Goal: Transaction & Acquisition: Obtain resource

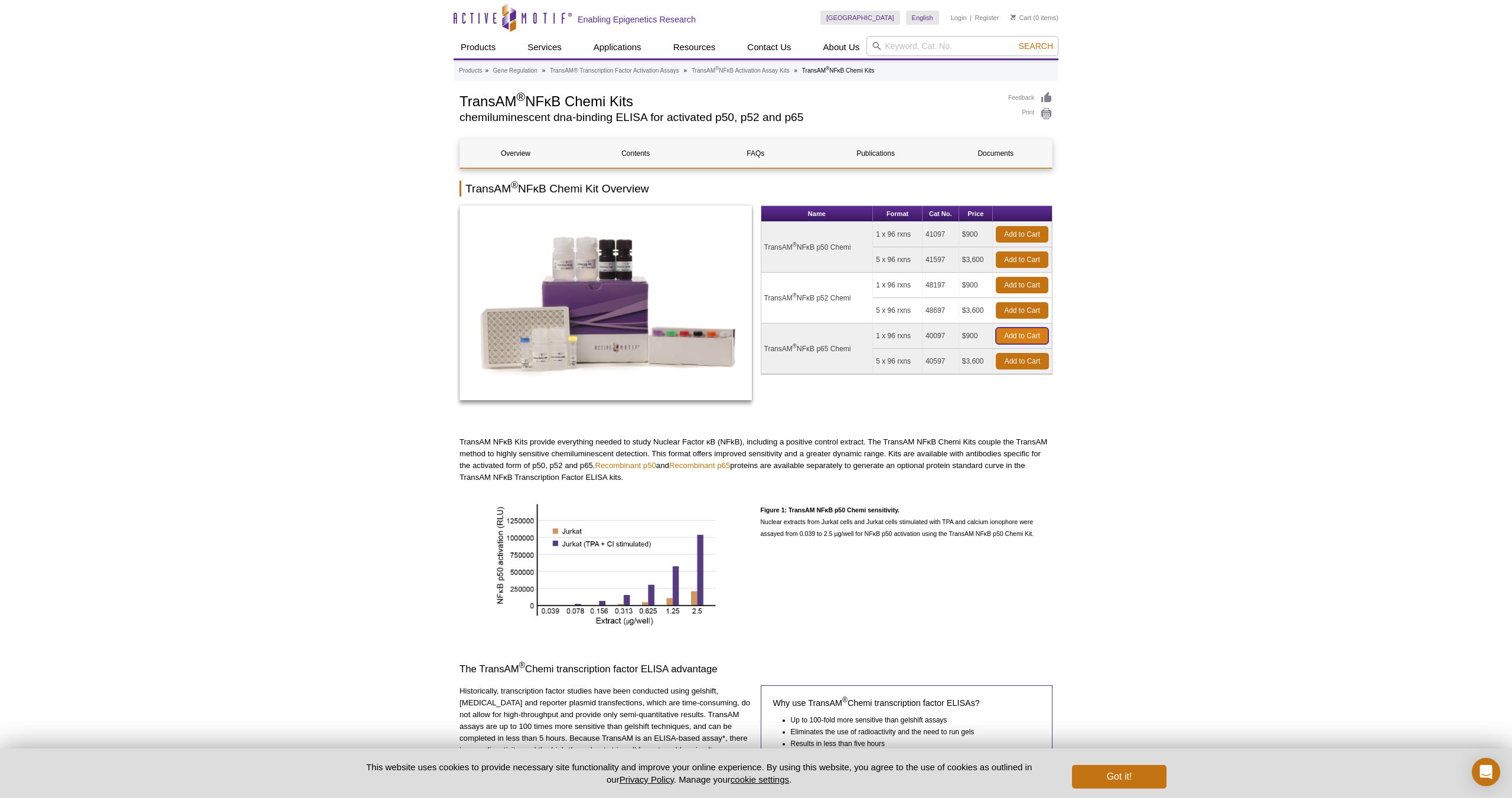
click at [1010, 332] on link "Add to Cart" at bounding box center [1022, 336] width 52 height 17
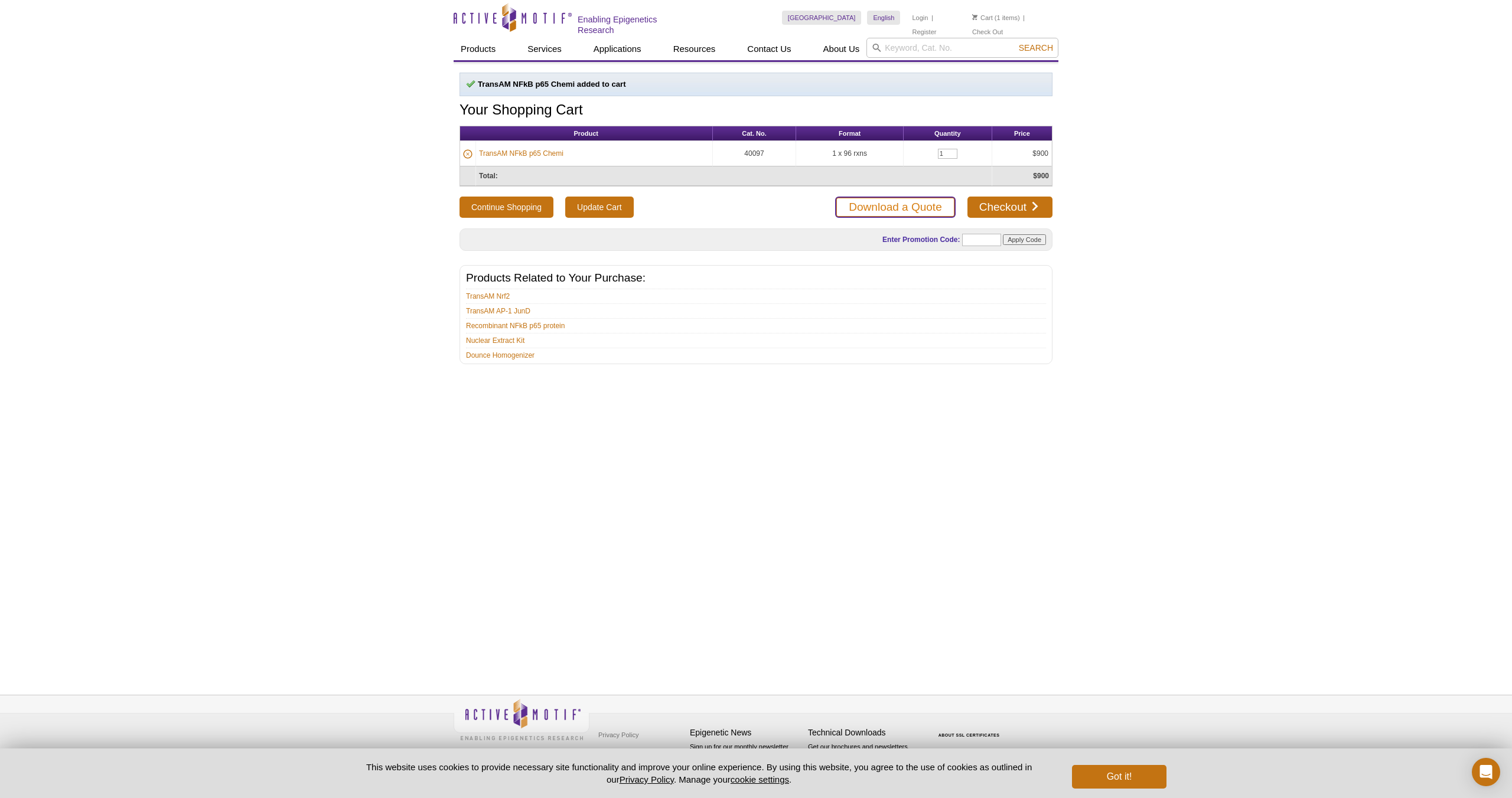
click at [911, 211] on link "Download a Quote" at bounding box center [894, 206] width 120 height 21
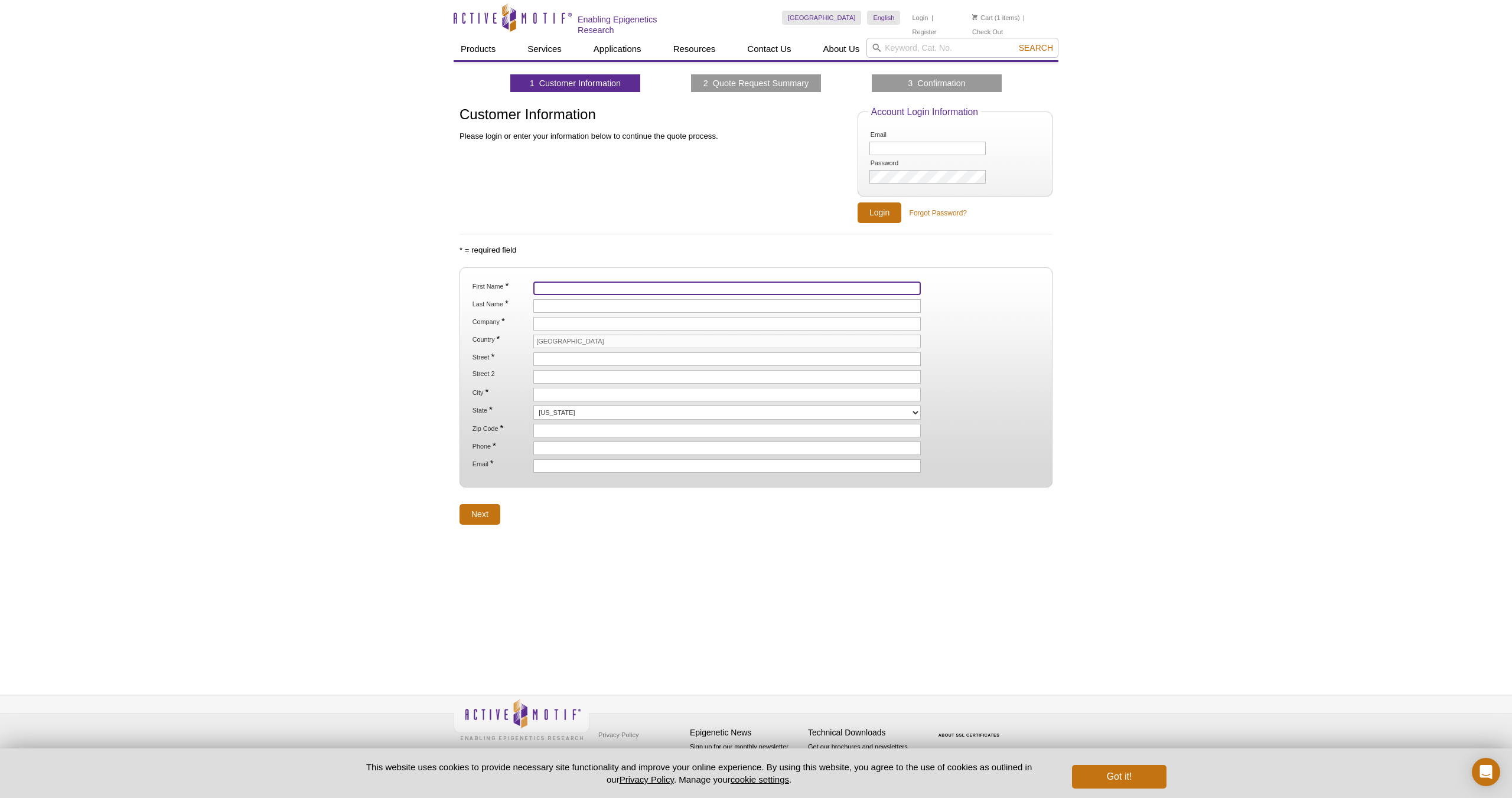
click at [548, 286] on input "First Name *" at bounding box center [727, 288] width 387 height 14
type input "Adam"
click at [552, 310] on input "Last Name *" at bounding box center [727, 306] width 387 height 14
type input "Kerzner"
click at [541, 326] on input "Company *" at bounding box center [727, 324] width 387 height 14
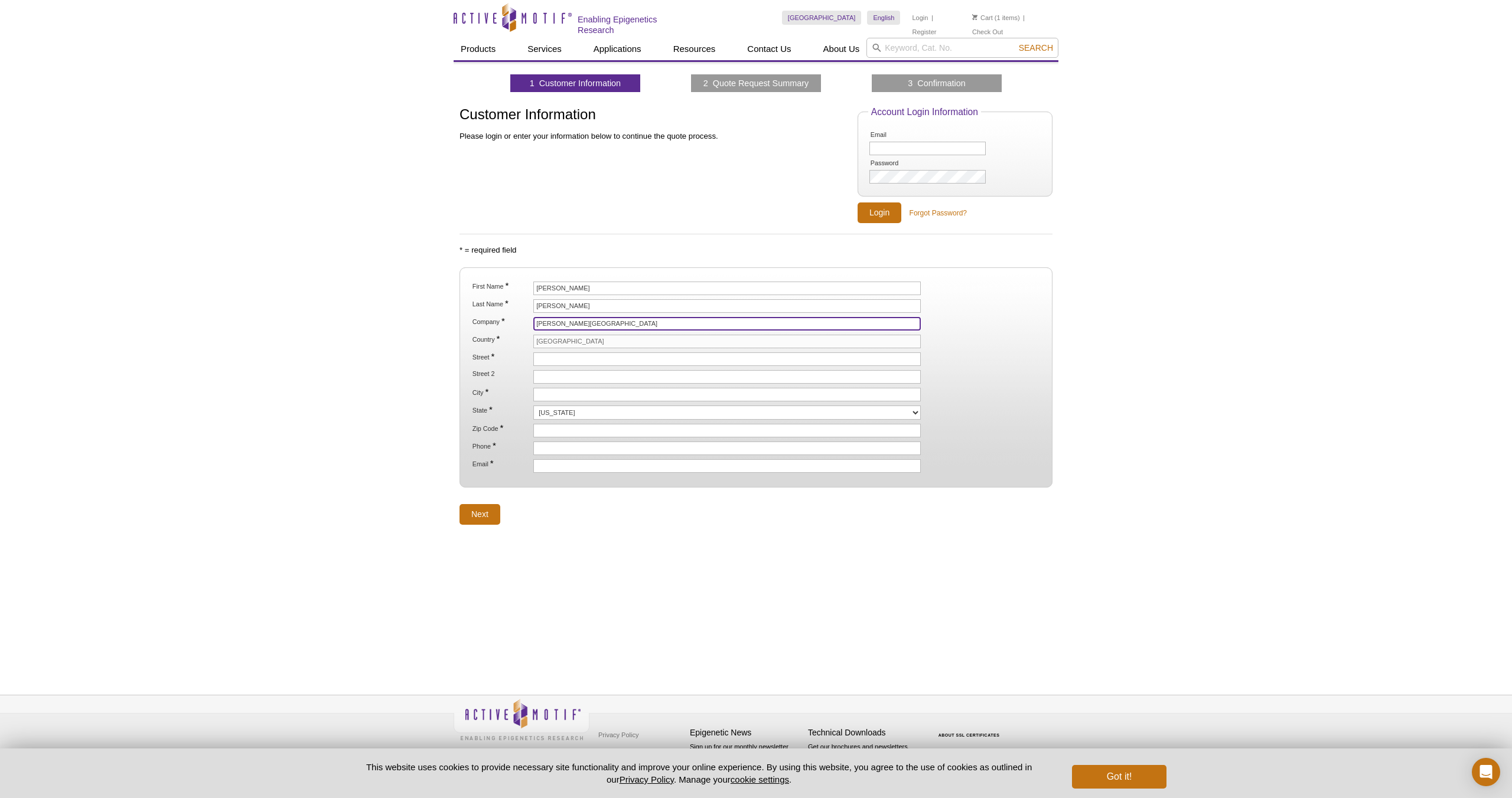
type input "[PERSON_NAME][GEOGRAPHIC_DATA]"
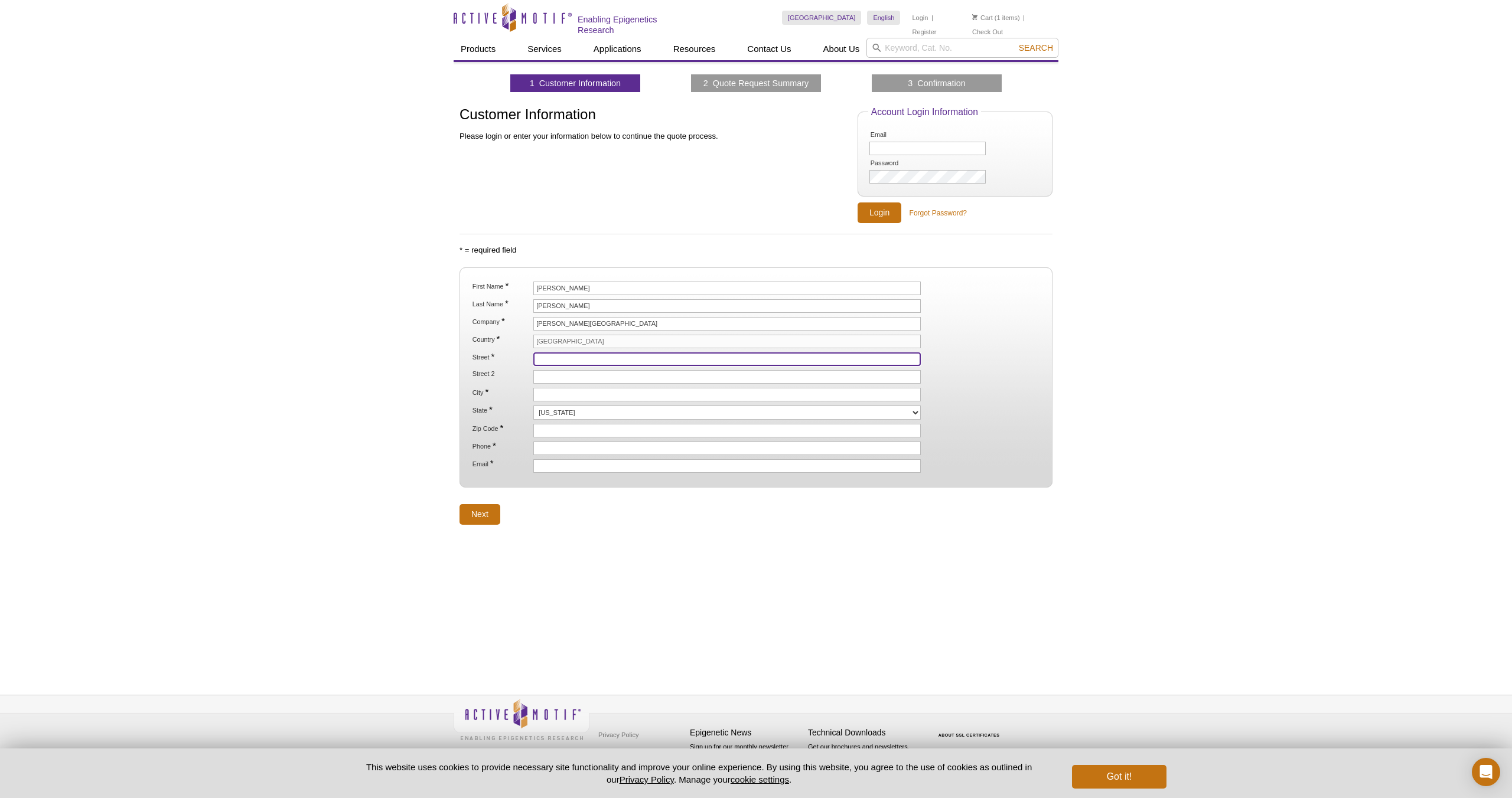
click at [615, 357] on input "Street *" at bounding box center [727, 359] width 387 height 14
paste input "NFκB Chemi Kits"
type input "N"
paste input "NFκB Chemi Kits"
type input "N"
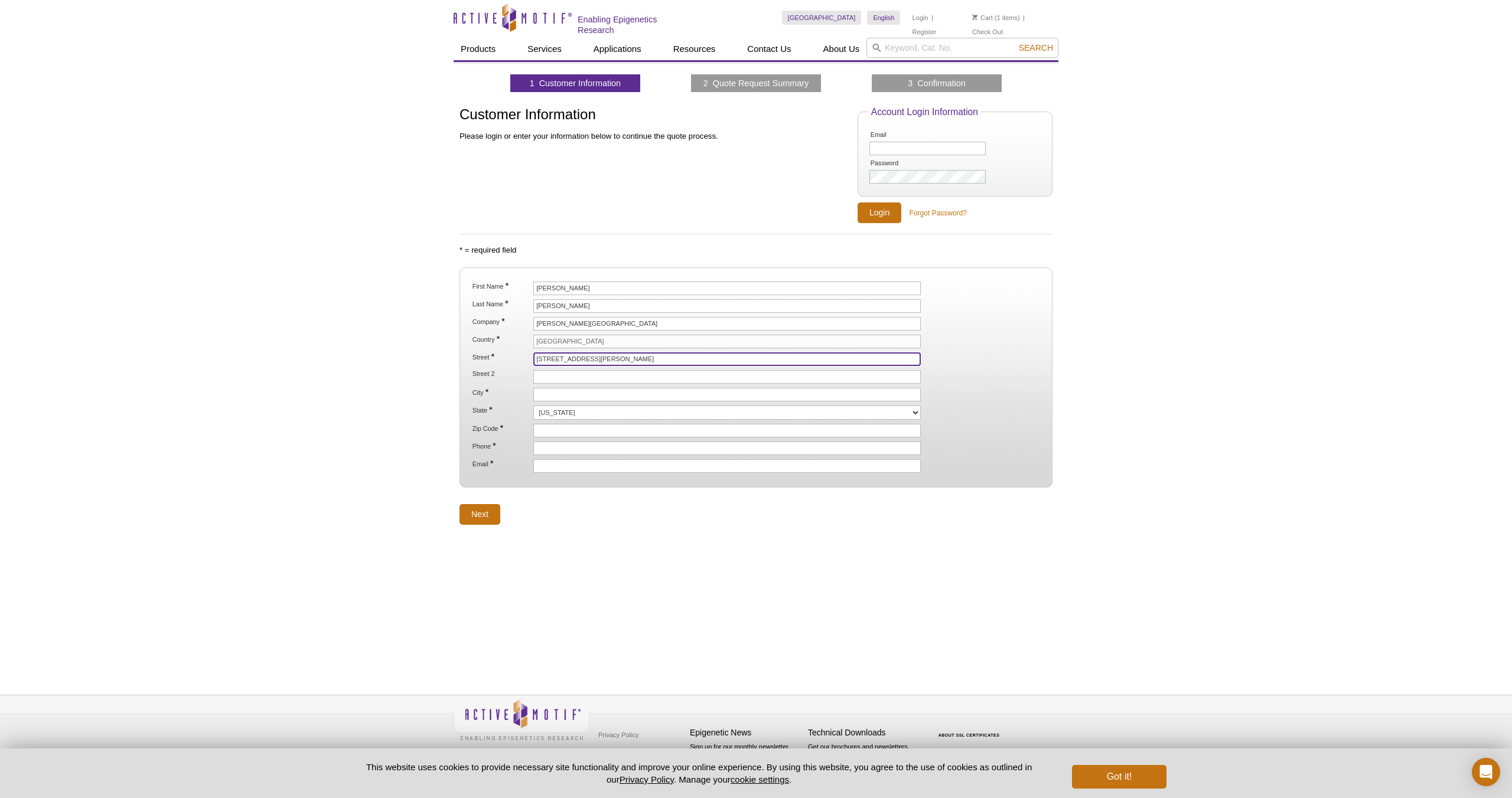
type input "[STREET_ADDRESS][PERSON_NAME]"
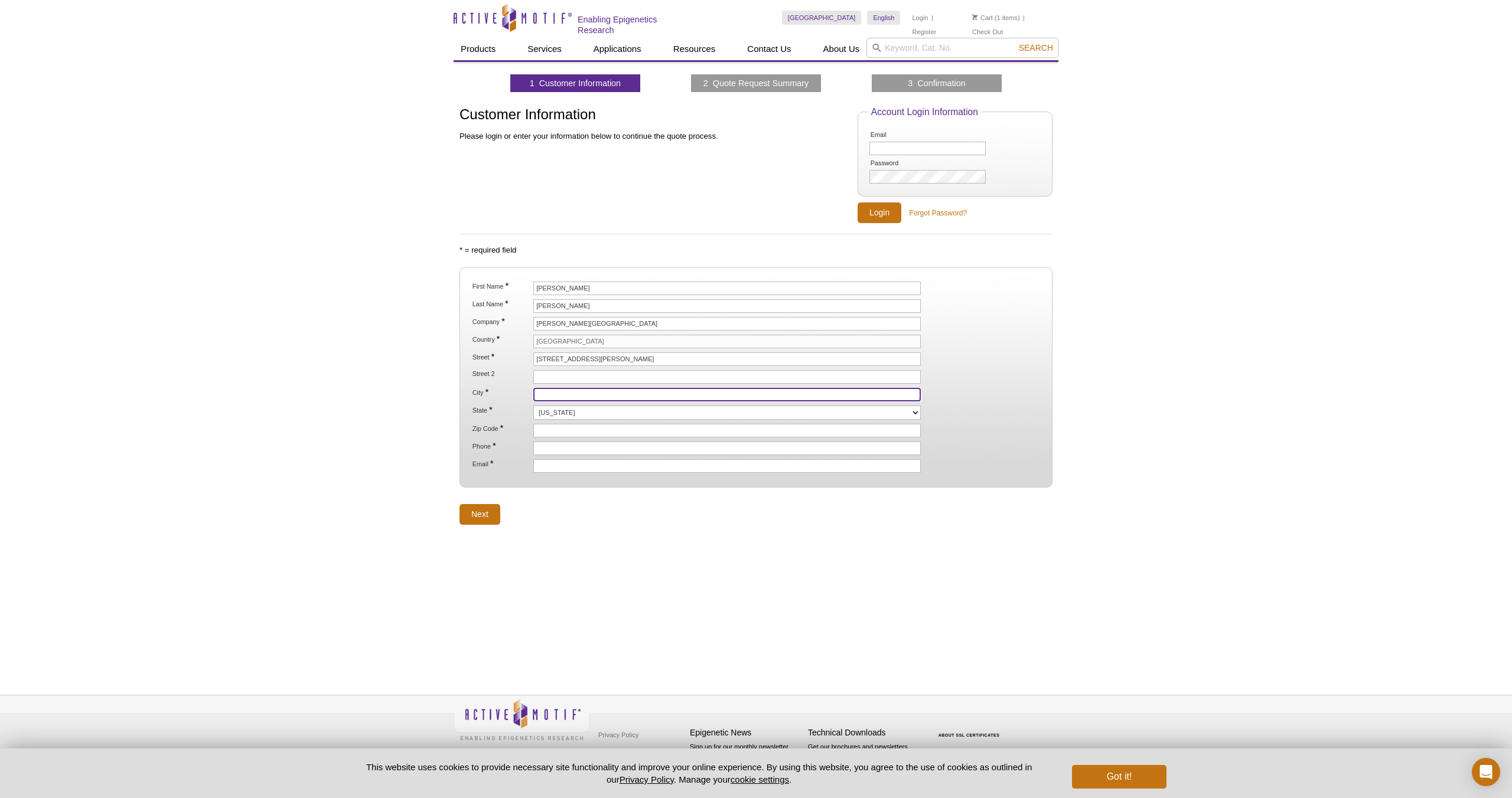
click at [552, 391] on input "City *" at bounding box center [727, 394] width 387 height 14
type input "[GEOGRAPHIC_DATA]"
click at [577, 415] on select "Alabama Alaska American Samoa Arizona Arkansas California Colorado Connecticut …" at bounding box center [727, 412] width 387 height 14
select select "NY"
click at [533, 406] on select "Alabama Alaska American Samoa Arizona Arkansas California Colorado Connecticut …" at bounding box center [727, 412] width 387 height 14
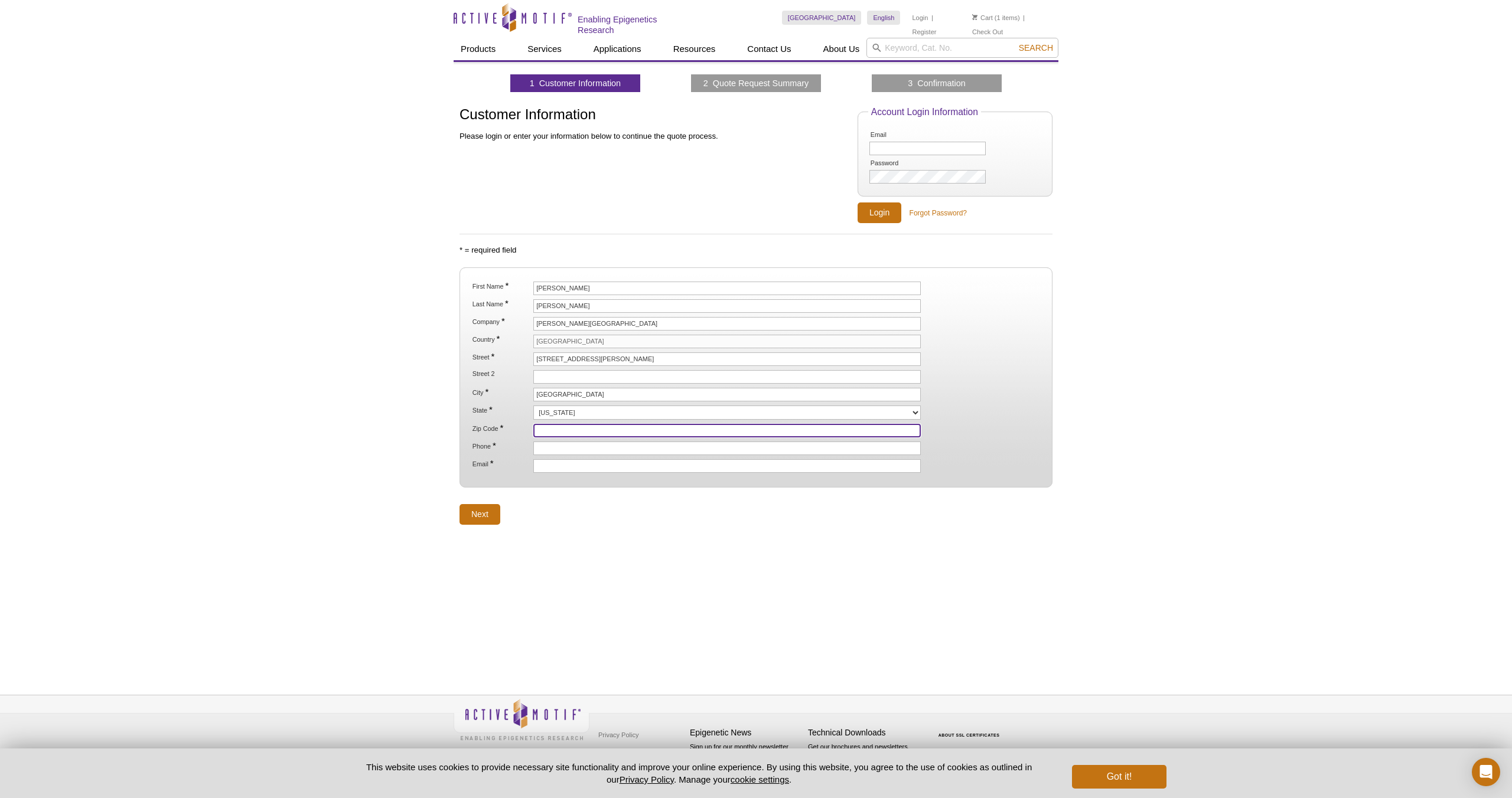
click at [557, 431] on input "Zip Code *" at bounding box center [727, 431] width 387 height 14
type input "10461"
click at [544, 447] on input "Phone *" at bounding box center [727, 448] width 387 height 14
type input "7188397461"
click at [563, 468] on input "Email *" at bounding box center [727, 466] width 387 height 14
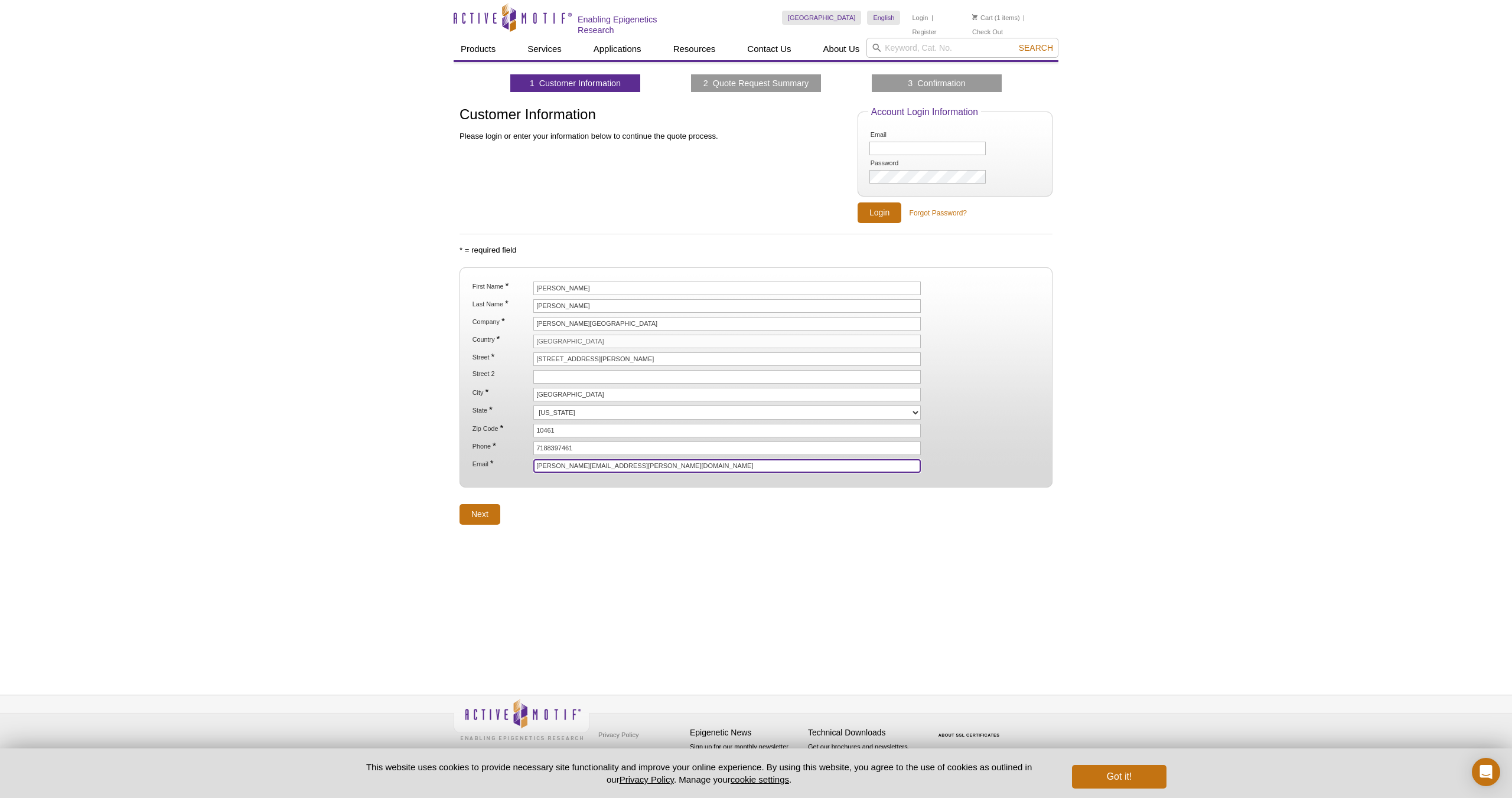
type input "[PERSON_NAME][EMAIL_ADDRESS][PERSON_NAME][DOMAIN_NAME]"
click at [488, 508] on input "Next" at bounding box center [480, 514] width 41 height 20
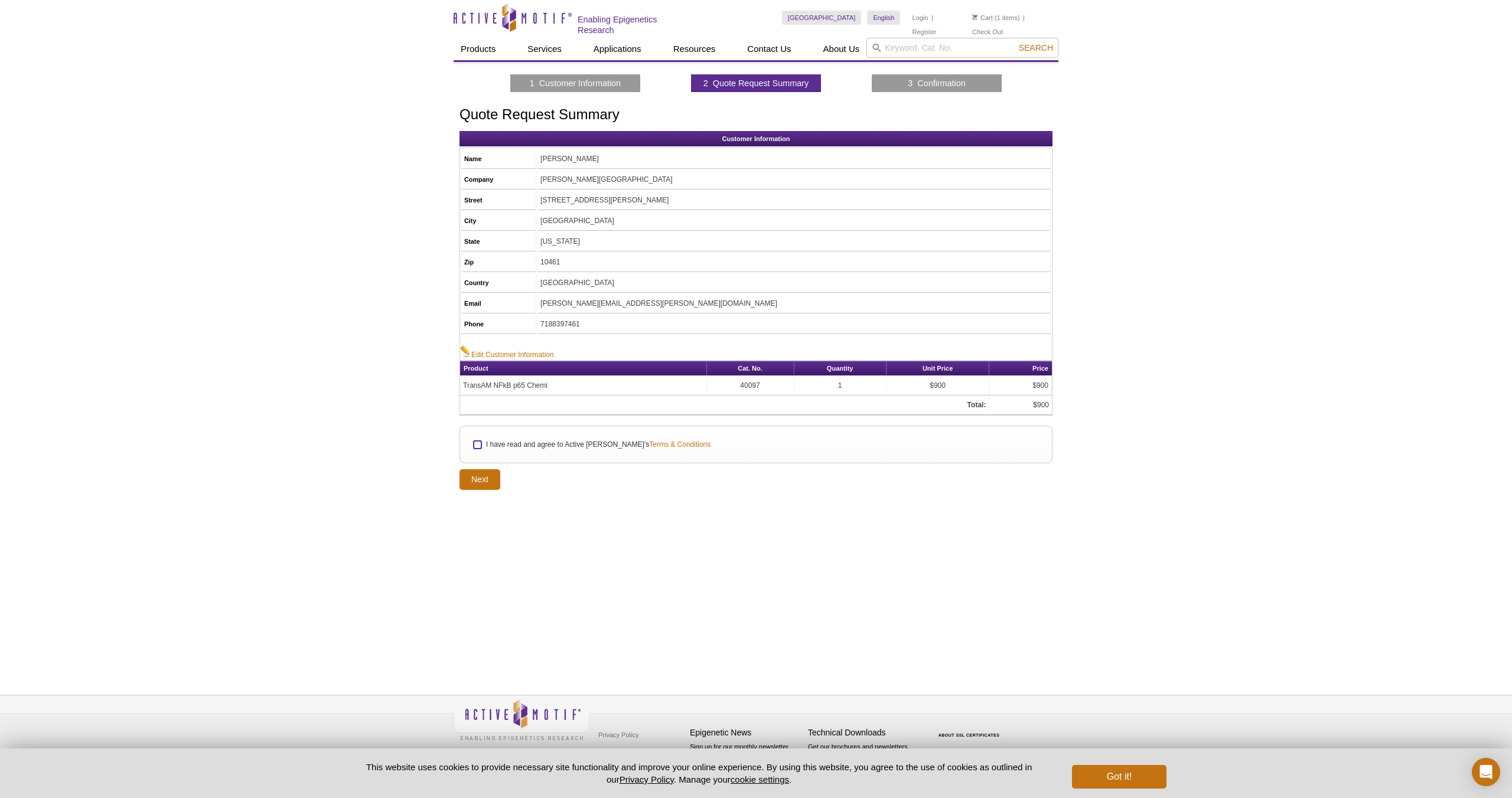
click at [475, 446] on input "I have read and agree to Active [PERSON_NAME]'s Terms & Conditions" at bounding box center [477, 445] width 7 height 7
checkbox input "true"
click at [488, 475] on input "Next" at bounding box center [480, 480] width 41 height 20
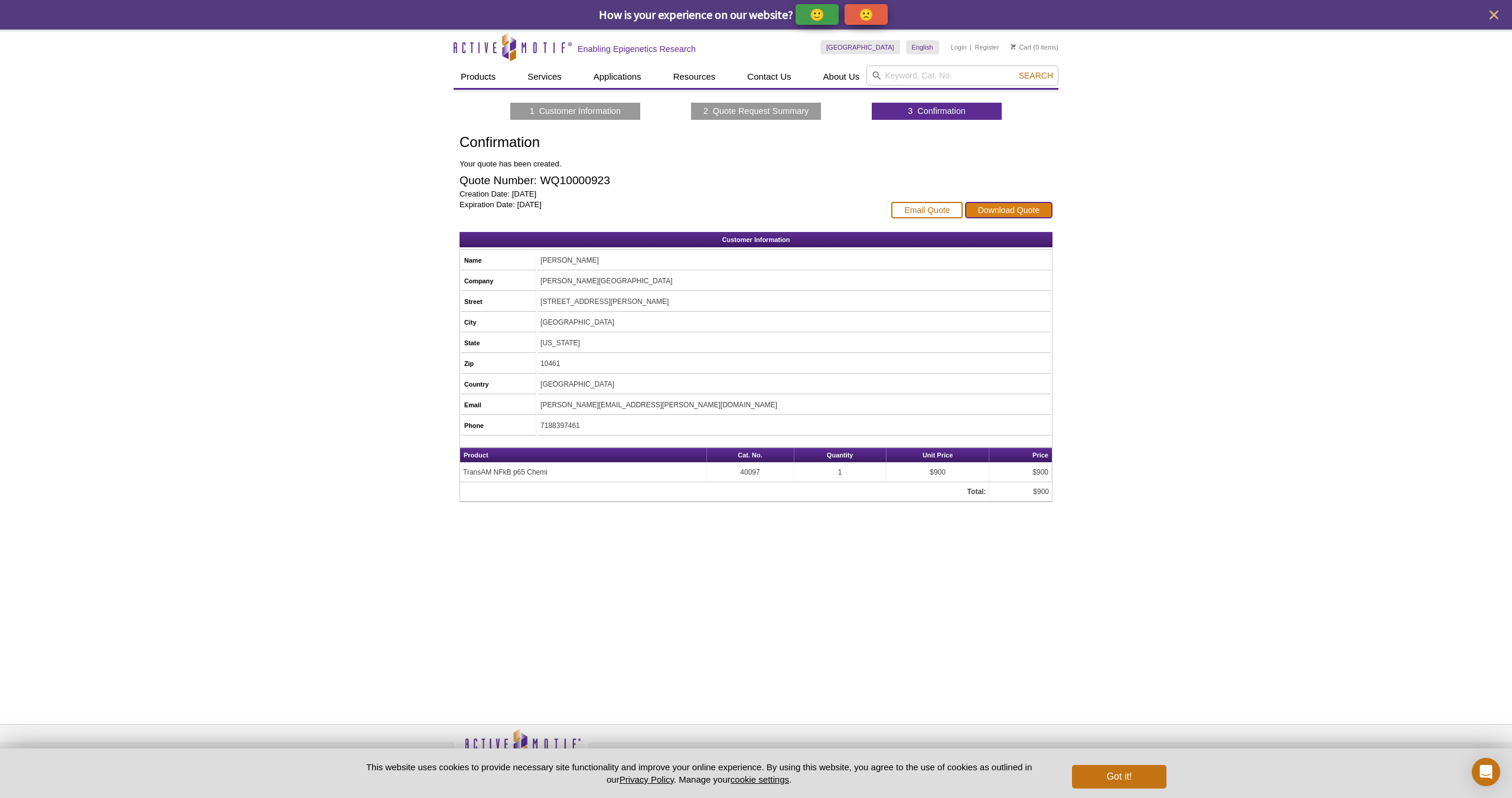
click at [997, 206] on link "Download Quote" at bounding box center [1009, 210] width 87 height 17
